Goal: Check status: Check status

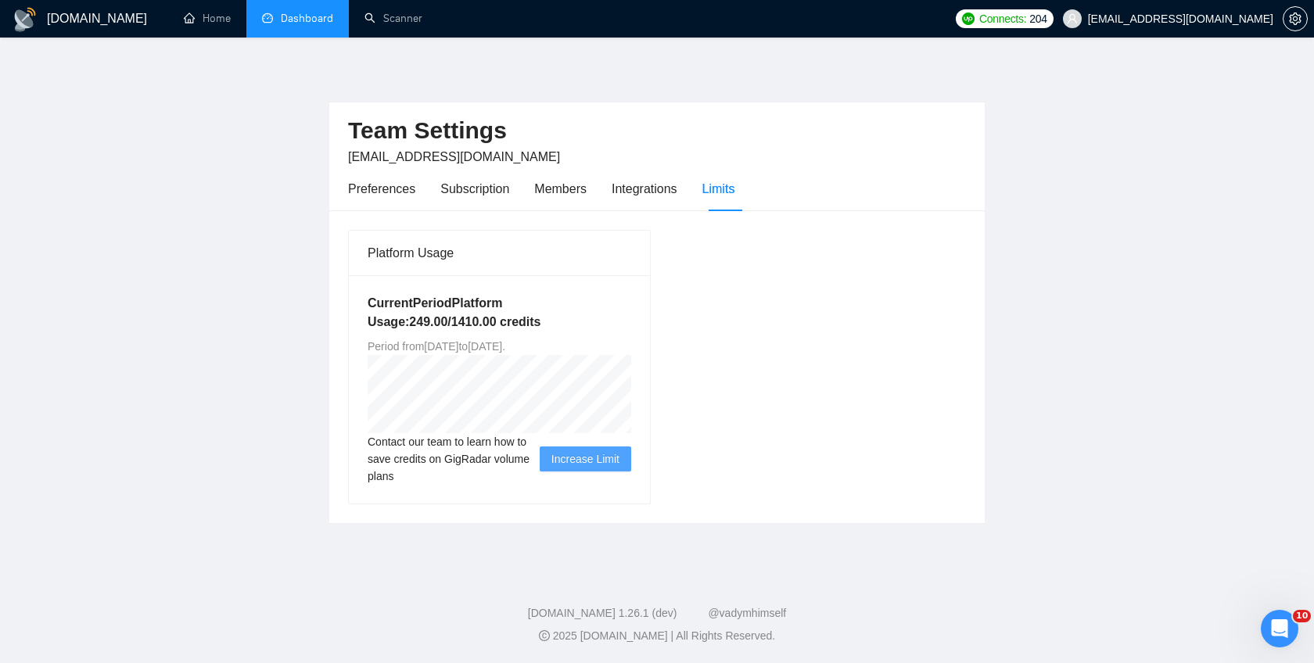
click at [296, 20] on link "Dashboard" at bounding box center [297, 18] width 71 height 13
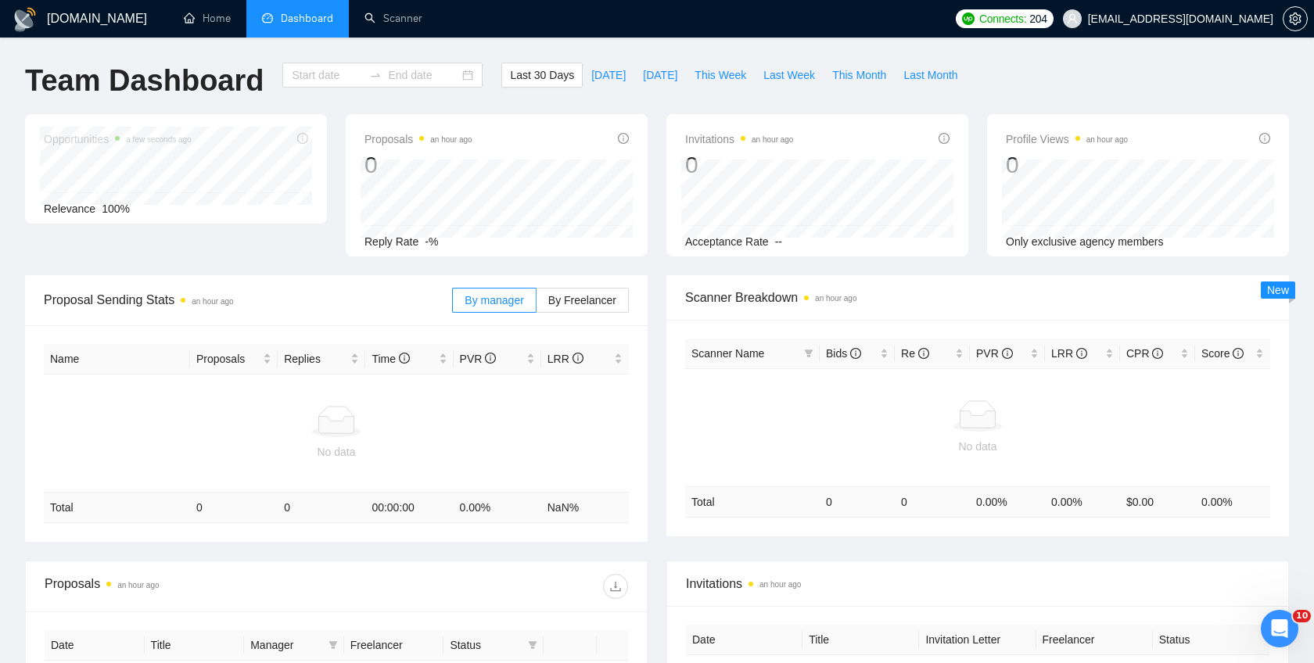
type input "[DATE]"
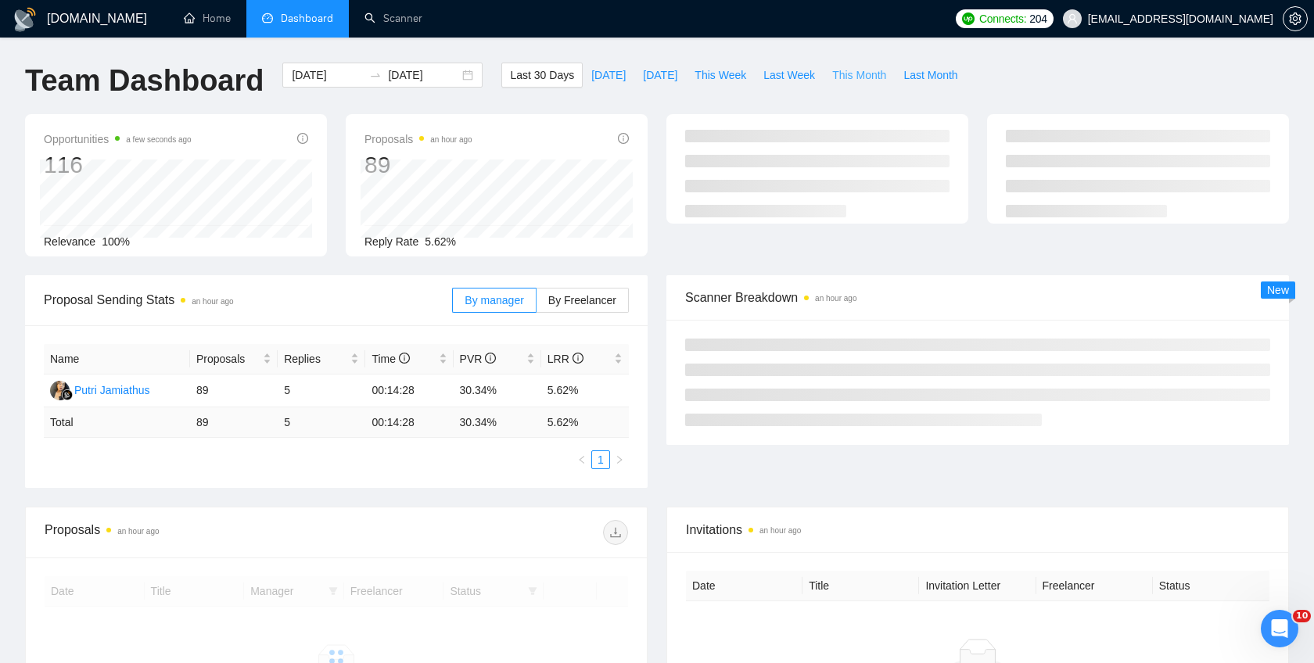
click at [857, 79] on span "This Month" at bounding box center [859, 75] width 54 height 17
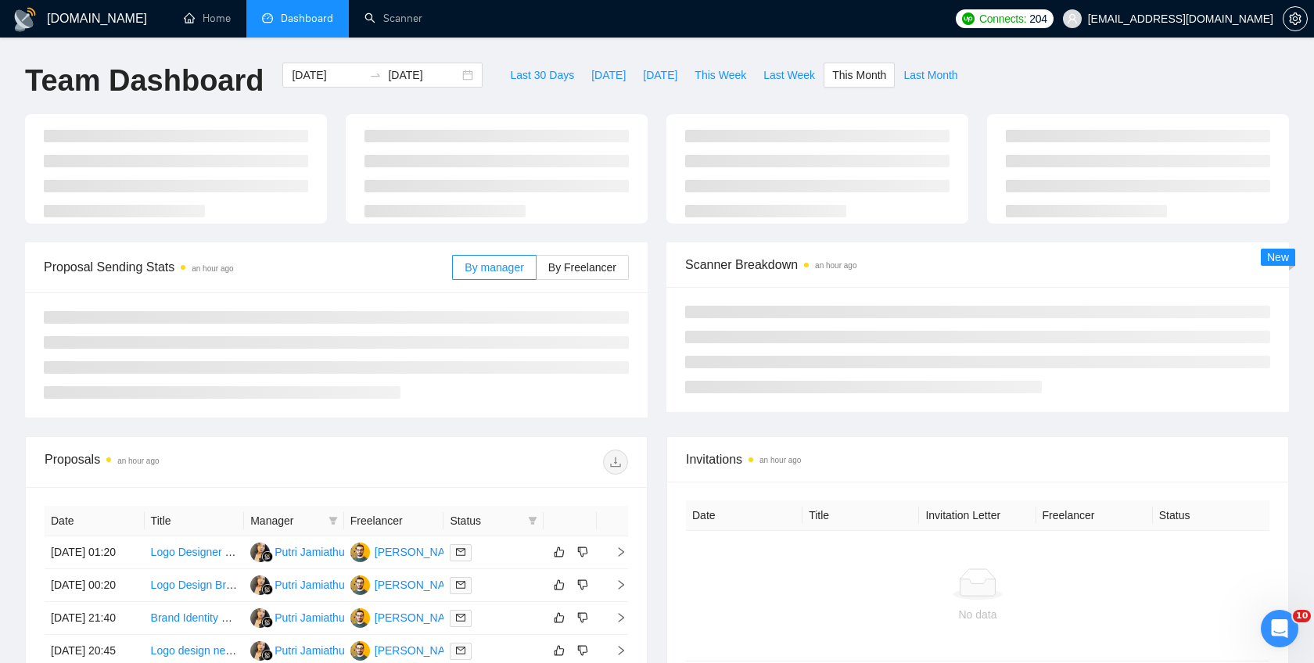
type input "[DATE]"
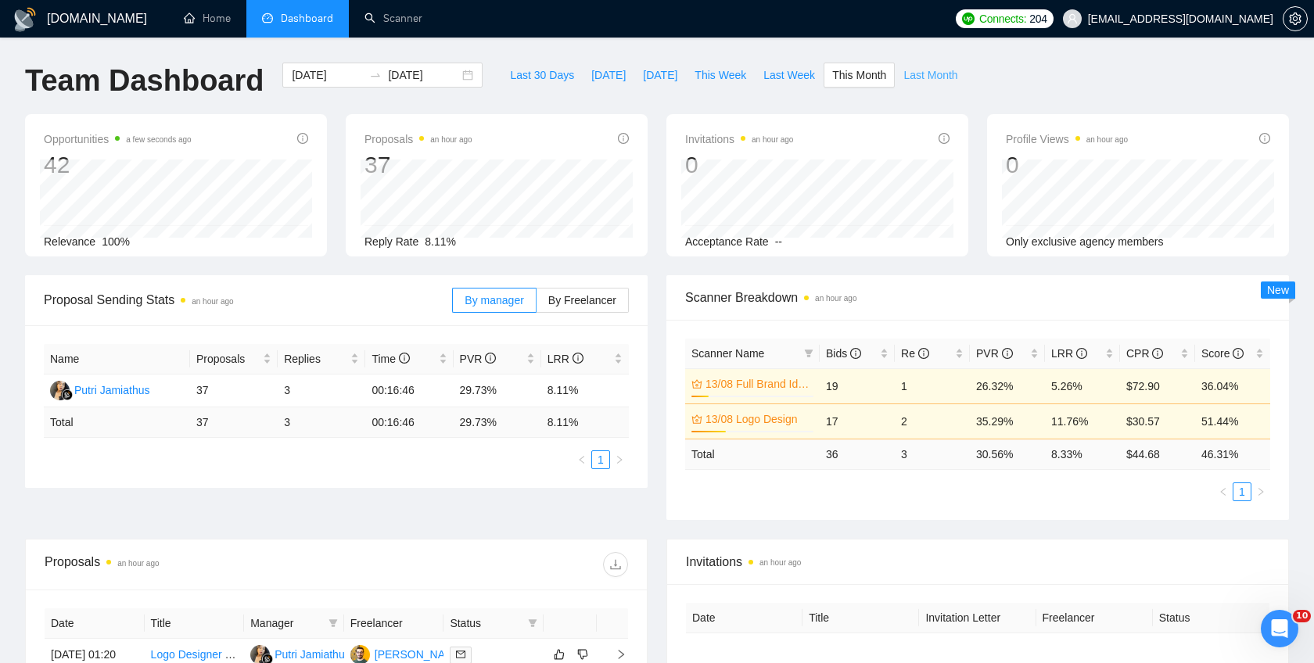
click at [936, 79] on span "Last Month" at bounding box center [931, 75] width 54 height 17
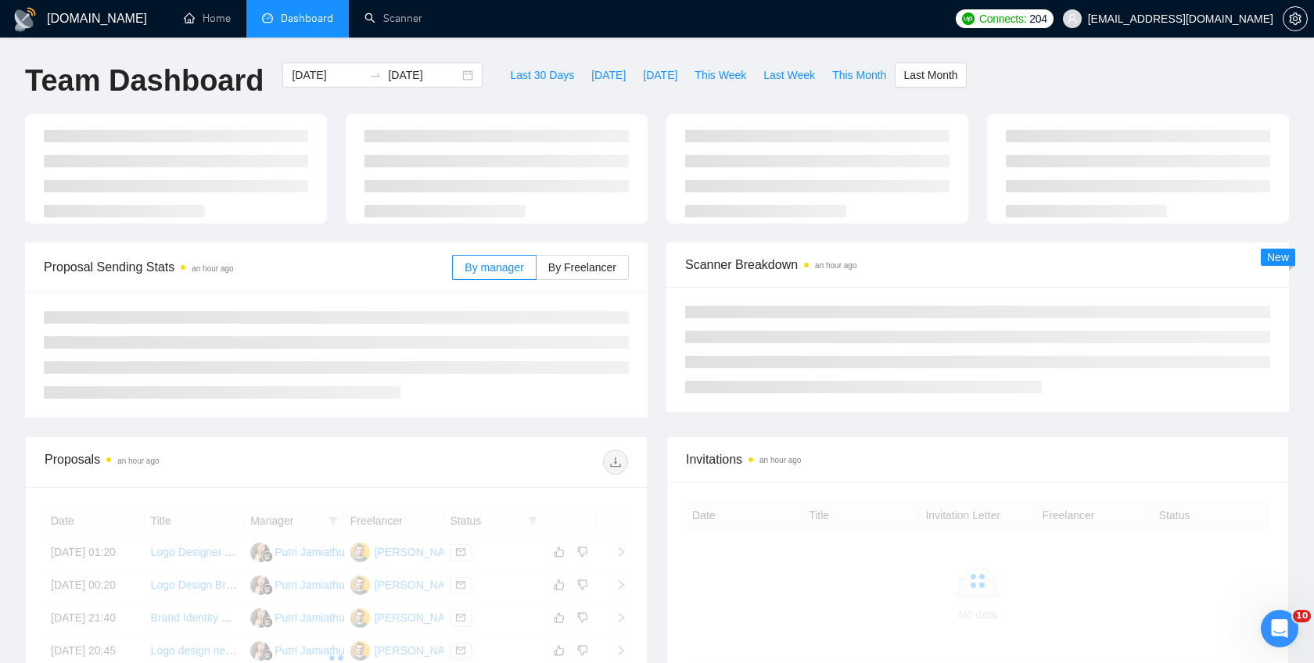
type input "[DATE]"
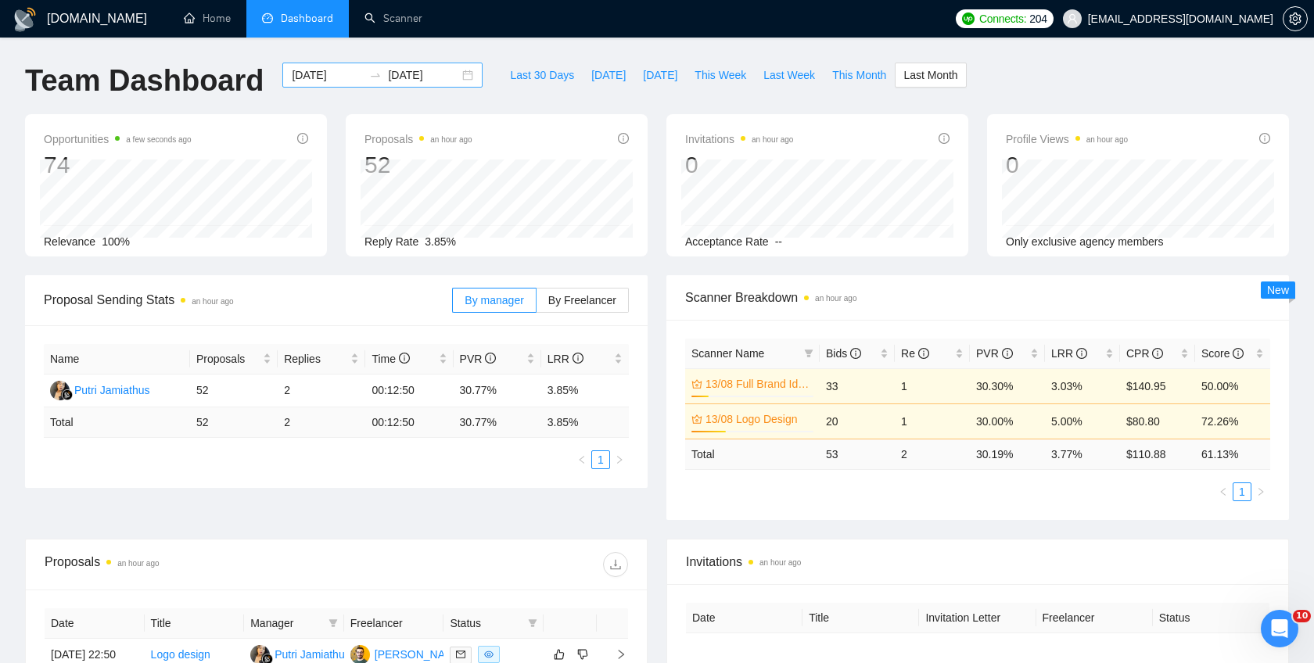
click at [340, 75] on input "[DATE]" at bounding box center [327, 75] width 71 height 17
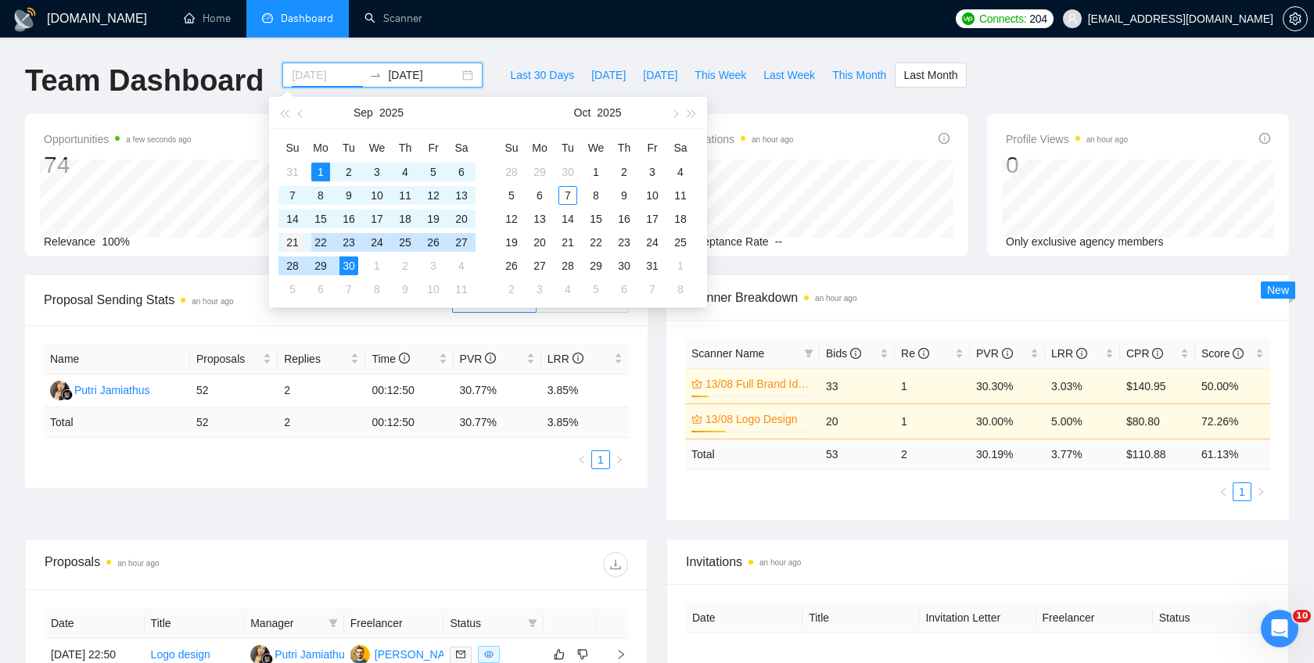
type input "[DATE]"
click at [291, 242] on div "21" at bounding box center [292, 242] width 19 height 19
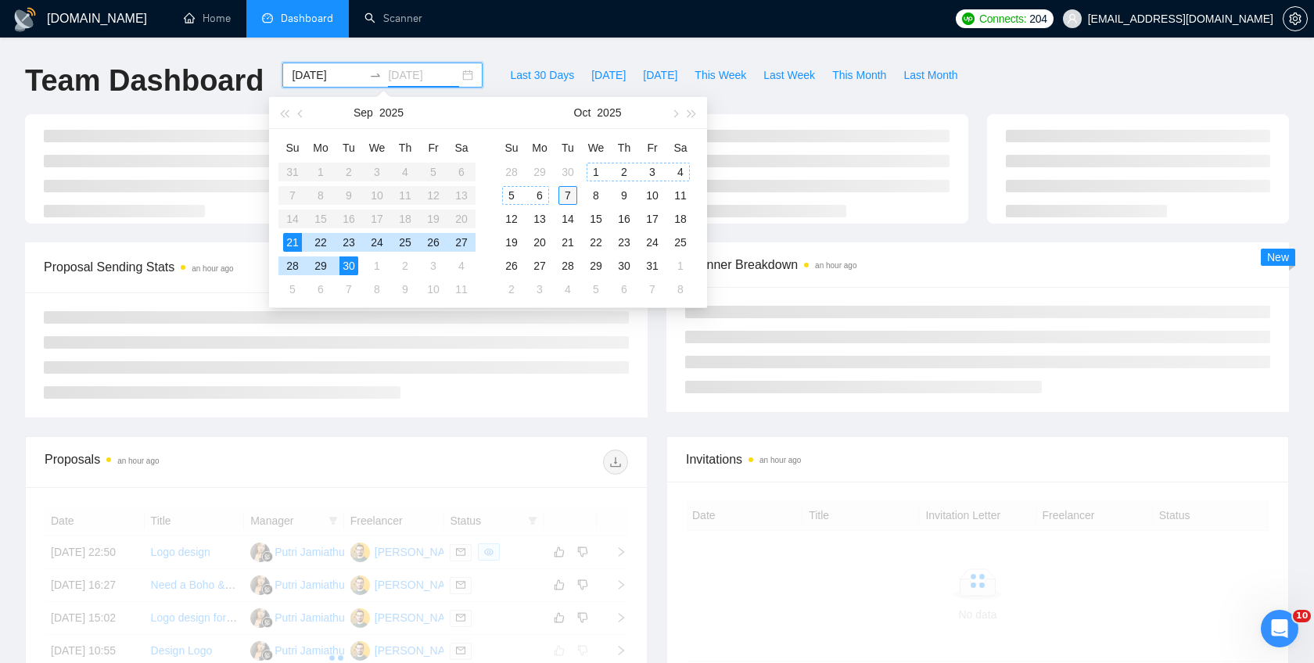
type input "[DATE]"
click at [566, 196] on div "7" at bounding box center [568, 195] width 19 height 19
